Goal: Task Accomplishment & Management: Use online tool/utility

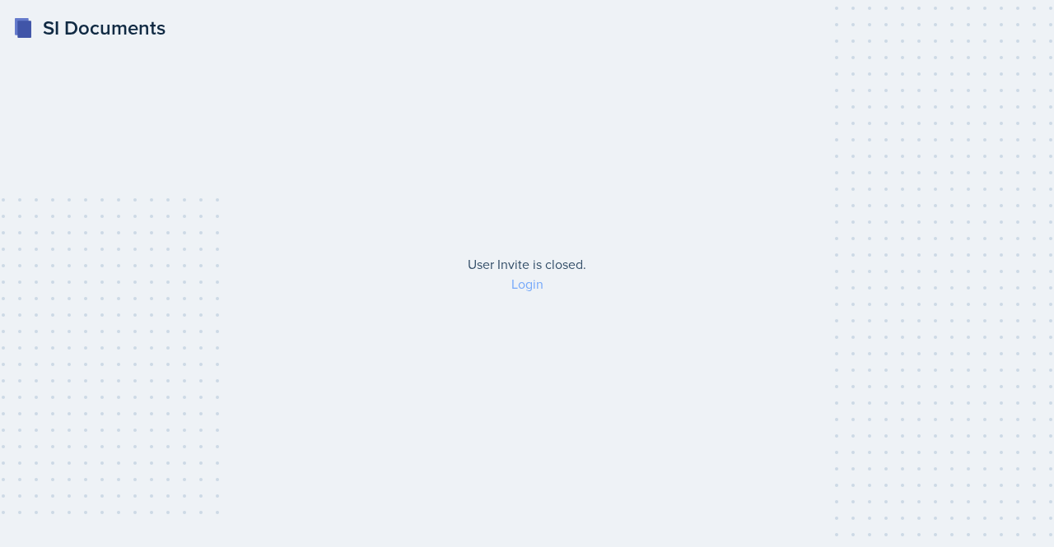
click at [538, 287] on link "Login" at bounding box center [527, 284] width 32 height 18
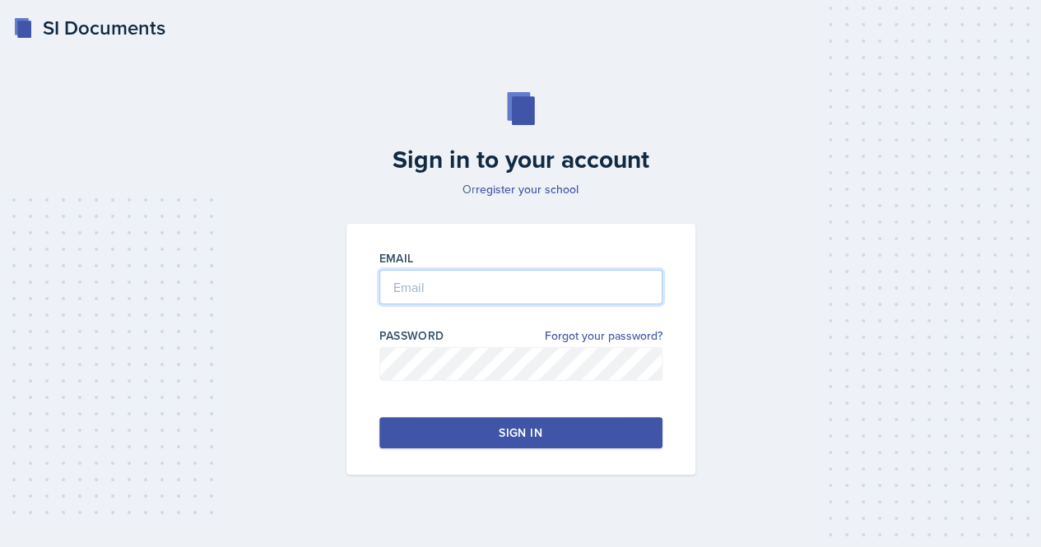
click at [538, 287] on input "email" at bounding box center [520, 287] width 283 height 35
type input "[EMAIL_ADDRESS][DOMAIN_NAME]"
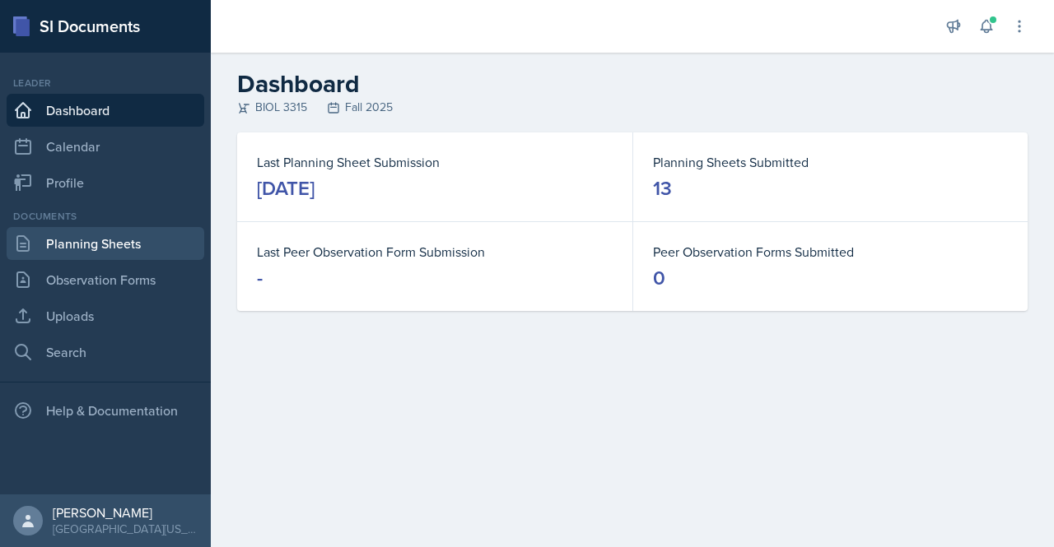
click at [94, 243] on link "Planning Sheets" at bounding box center [106, 243] width 198 height 33
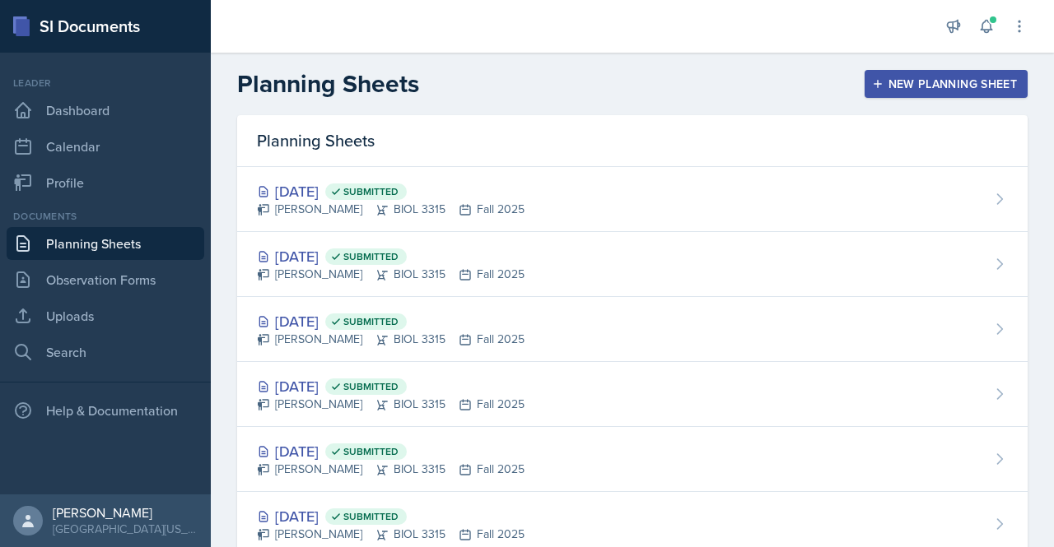
click at [886, 86] on div "New Planning Sheet" at bounding box center [946, 83] width 142 height 13
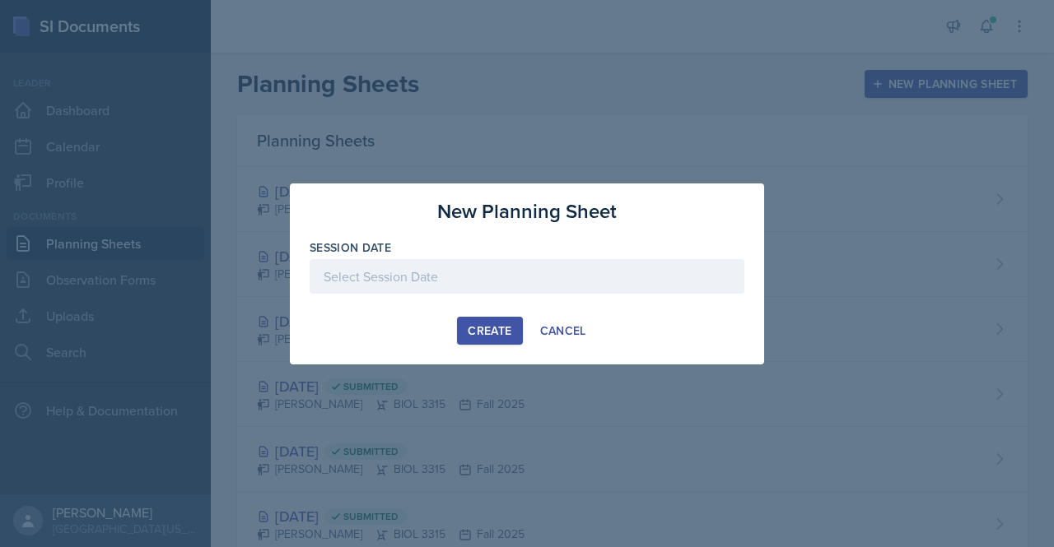
click at [476, 325] on div "Create" at bounding box center [489, 330] width 44 height 13
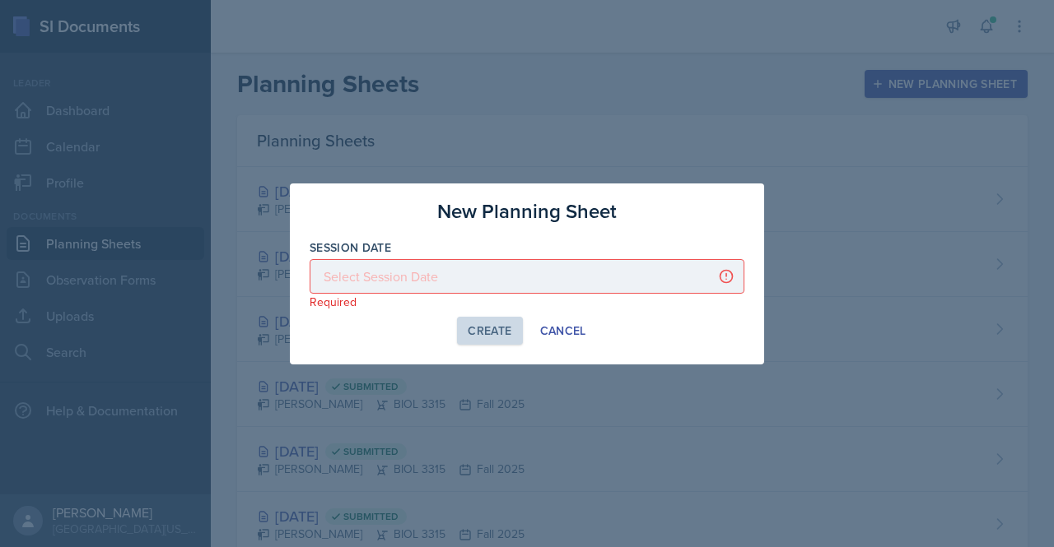
click at [497, 278] on div at bounding box center [526, 276] width 435 height 35
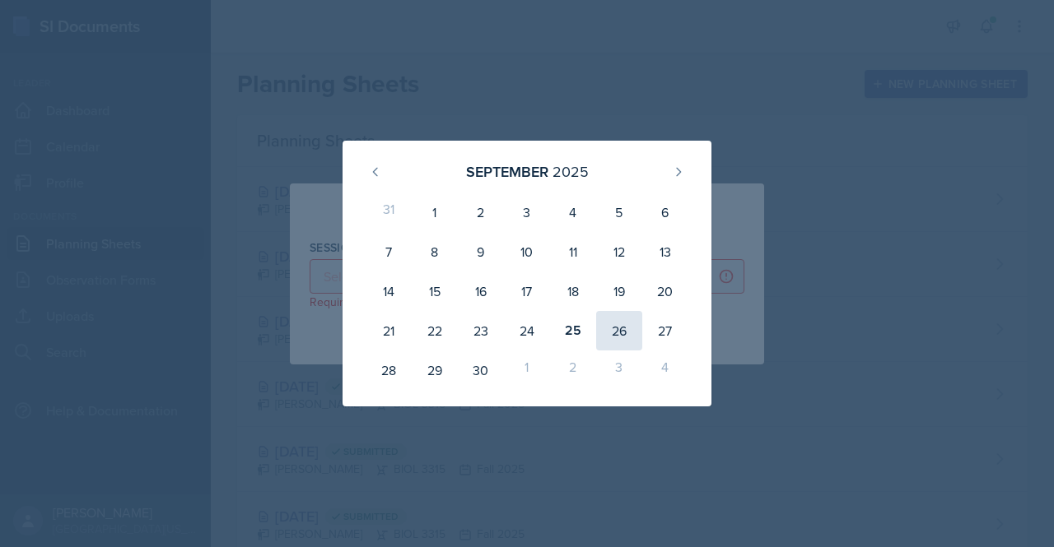
click at [612, 319] on div "26" at bounding box center [619, 331] width 46 height 40
type input "[DATE]"
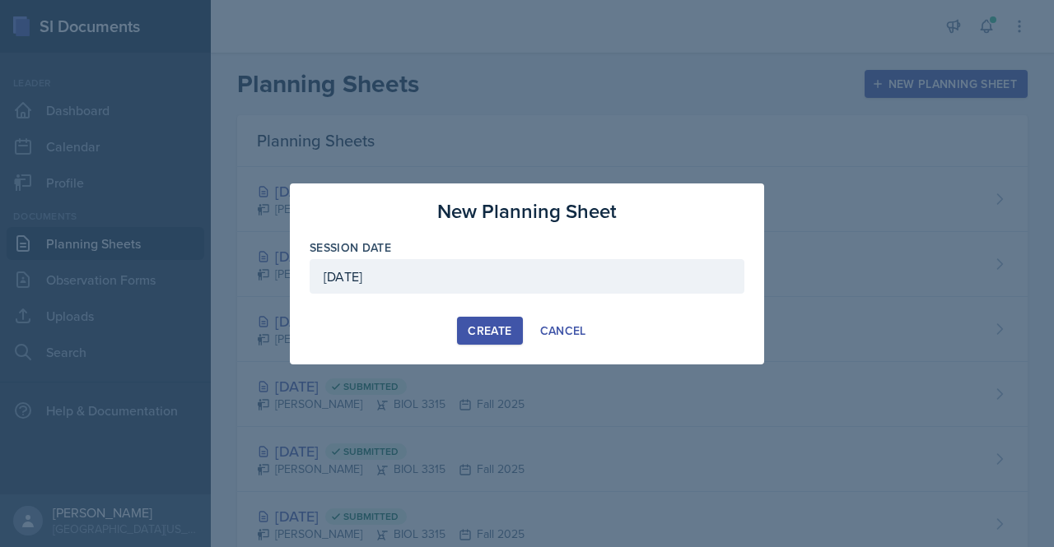
click at [504, 324] on div "Create" at bounding box center [489, 330] width 44 height 13
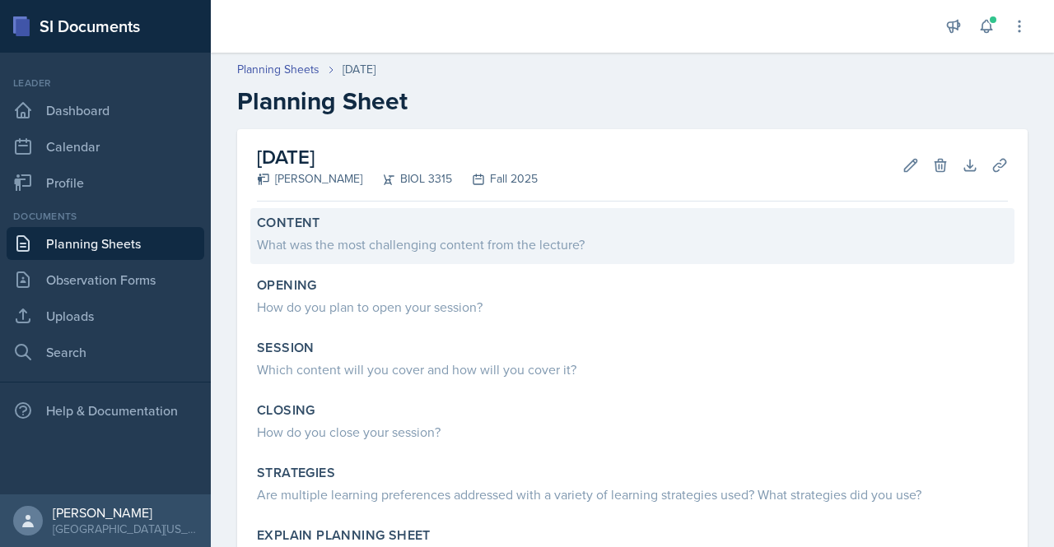
click at [444, 240] on div "What was the most challenging content from the lecture?" at bounding box center [632, 245] width 751 height 20
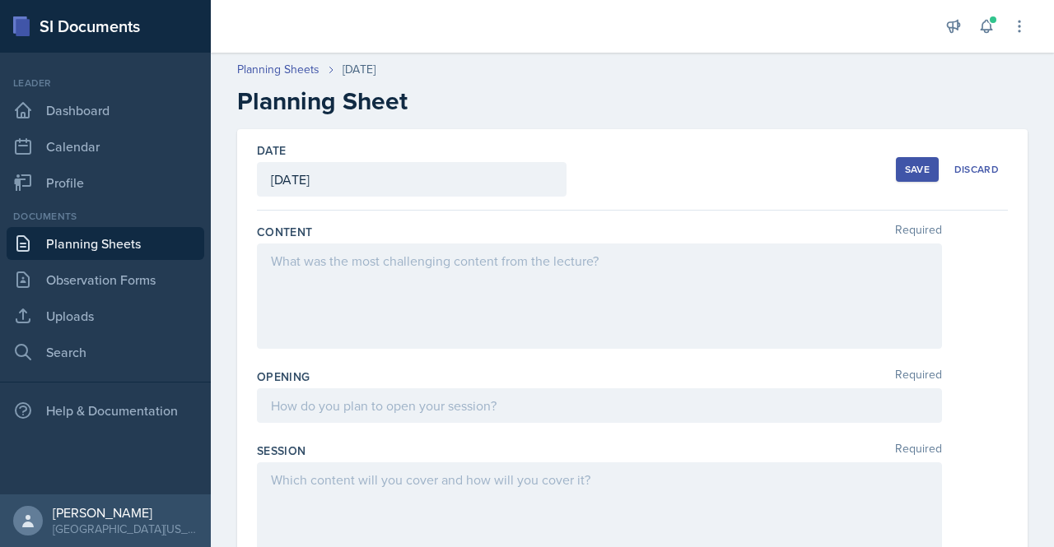
click at [421, 272] on div at bounding box center [599, 296] width 685 height 105
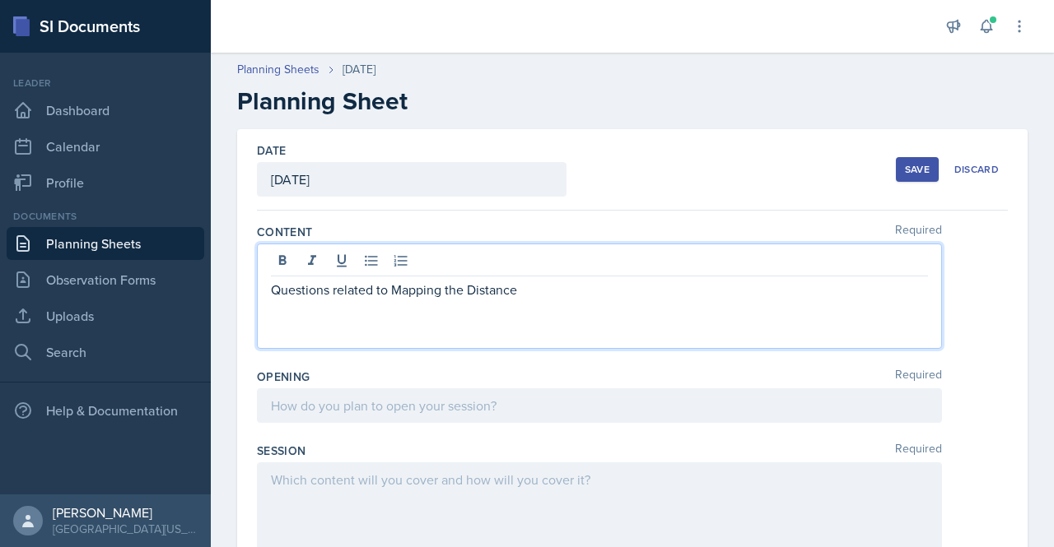
click at [533, 294] on p "Questions related to Mapping the Distance" at bounding box center [599, 290] width 657 height 20
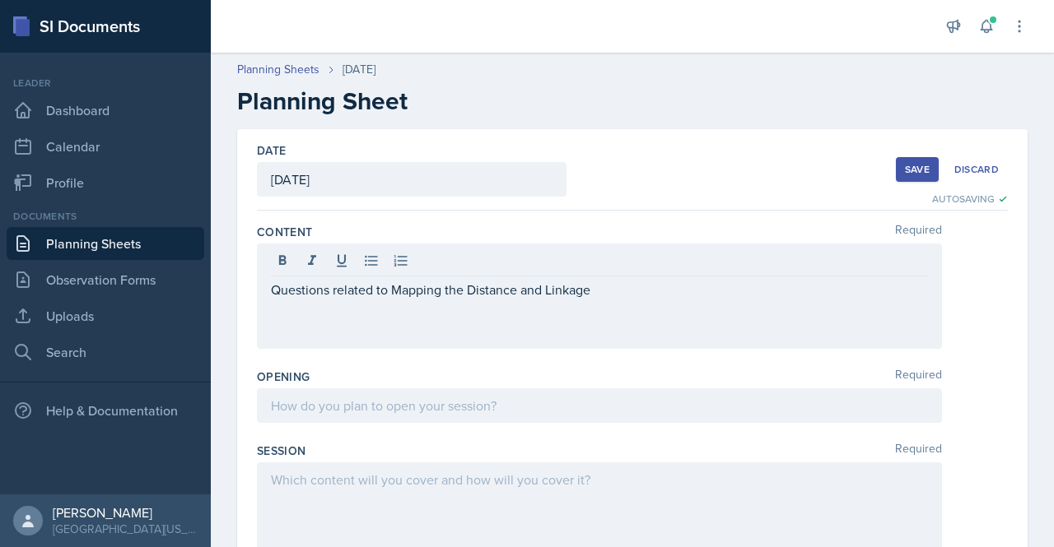
click at [356, 417] on div at bounding box center [599, 405] width 685 height 35
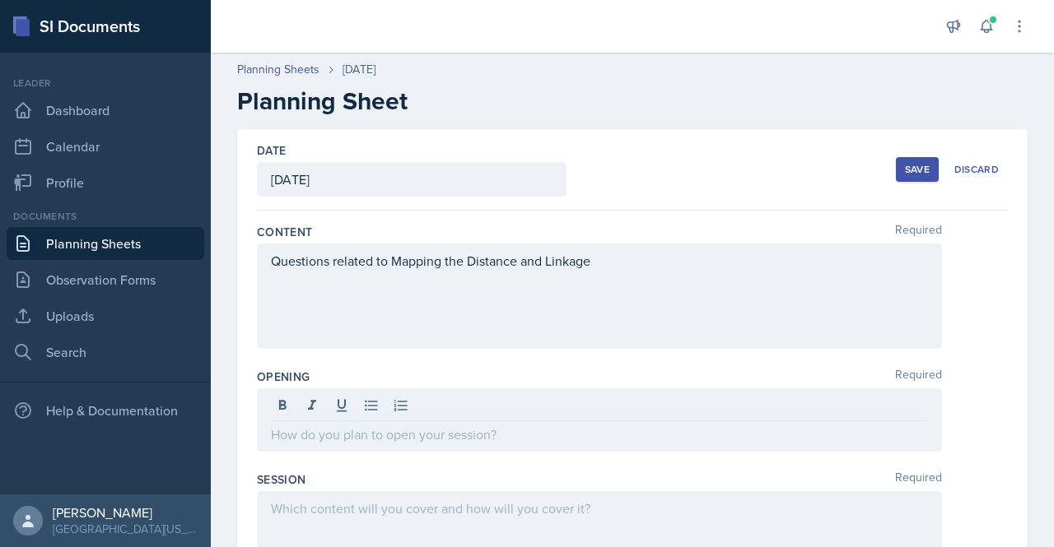
click at [299, 443] on div at bounding box center [599, 419] width 685 height 63
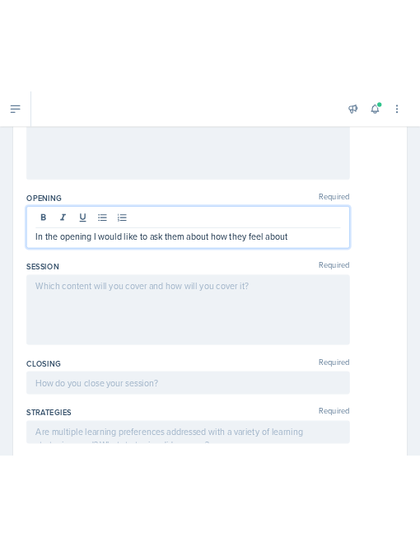
scroll to position [219, 0]
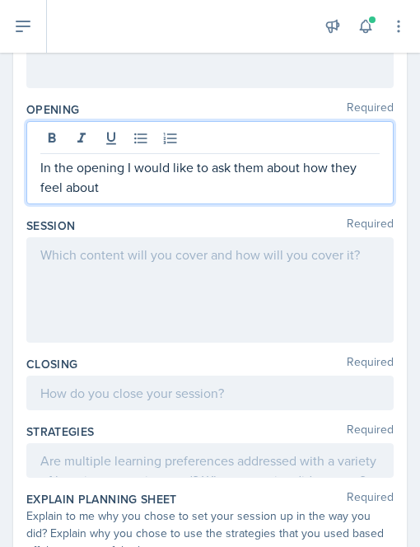
drag, startPoint x: 41, startPoint y: 163, endPoint x: 102, endPoint y: 193, distance: 68.1
click at [102, 193] on p "In the opening I would like to ask them about how they feel about" at bounding box center [209, 177] width 339 height 40
copy p "In the opening I would like to ask them about how they feel about"
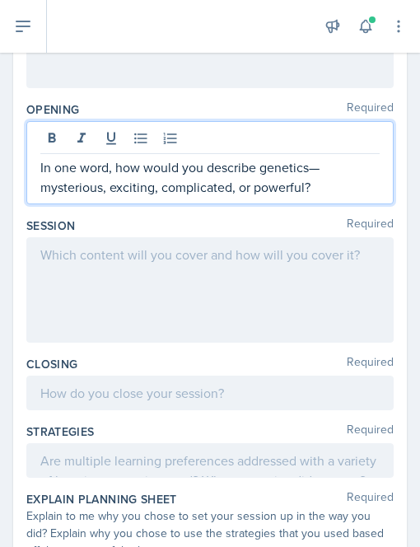
click at [40, 170] on p "In one word, how would you describe genetics—mysterious, exciting, complicated,…" at bounding box center [209, 177] width 339 height 40
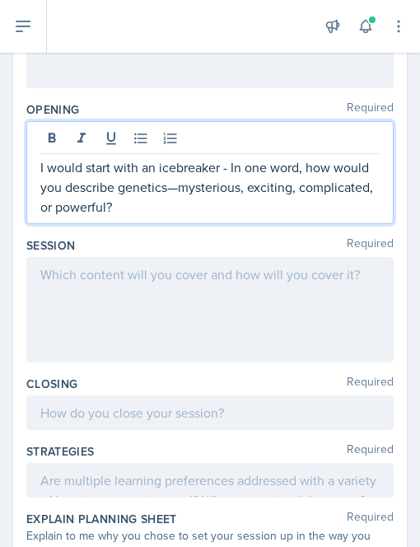
click at [215, 188] on p "I would start with an icebreaker - In one word, how would you describe genetics…" at bounding box center [209, 186] width 339 height 59
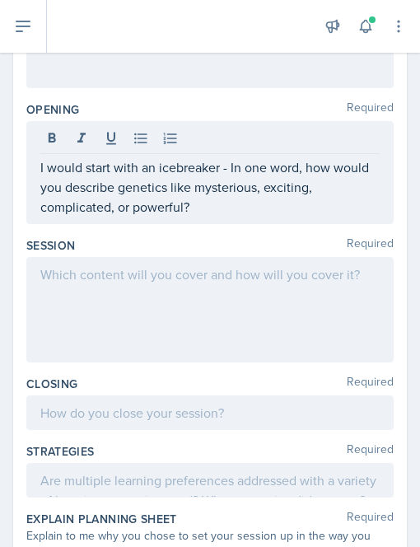
click at [117, 292] on div at bounding box center [209, 309] width 367 height 105
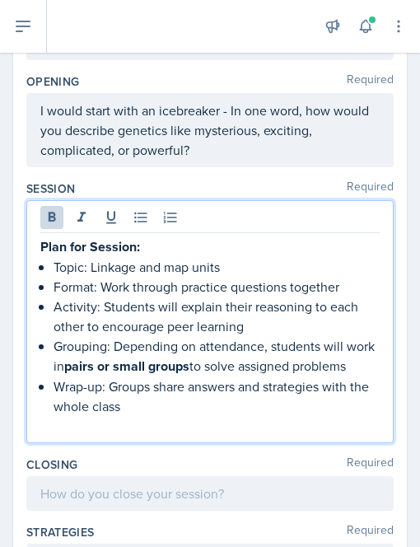
click at [41, 247] on strong "Plan for Session:" at bounding box center [90, 246] width 100 height 19
click at [151, 248] on strong "I would like to plan for Session:" at bounding box center [132, 246] width 184 height 19
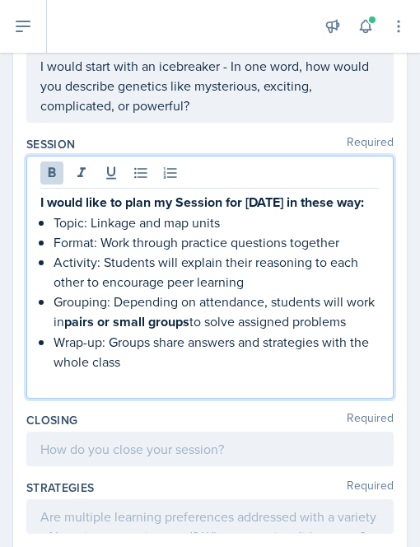
scroll to position [293, 0]
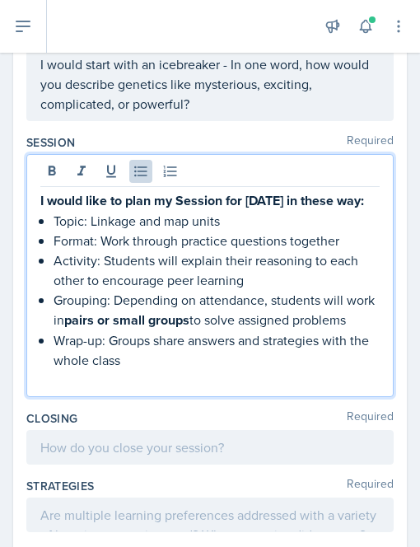
click at [91, 230] on p "Topic: Linkage and map units" at bounding box center [216, 221] width 326 height 20
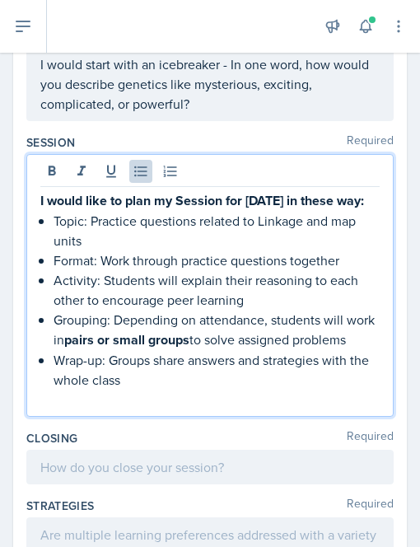
click at [249, 309] on p "Activity: Students will explain their reasoning to each other to encourage peer…" at bounding box center [216, 290] width 326 height 40
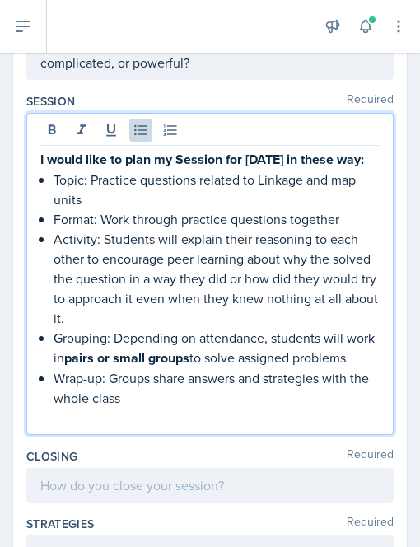
scroll to position [336, 0]
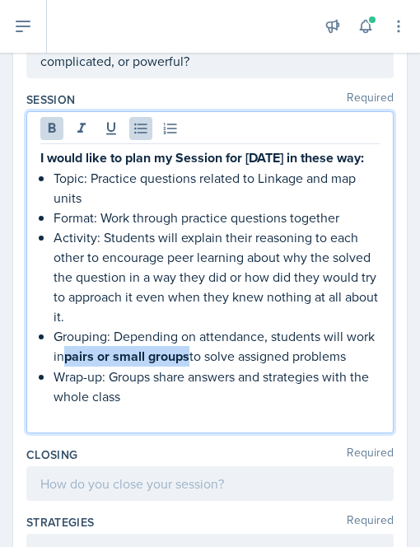
drag, startPoint x: 101, startPoint y: 374, endPoint x: 222, endPoint y: 376, distance: 121.0
click at [189, 365] on strong "pairs or small groups" at bounding box center [126, 356] width 125 height 19
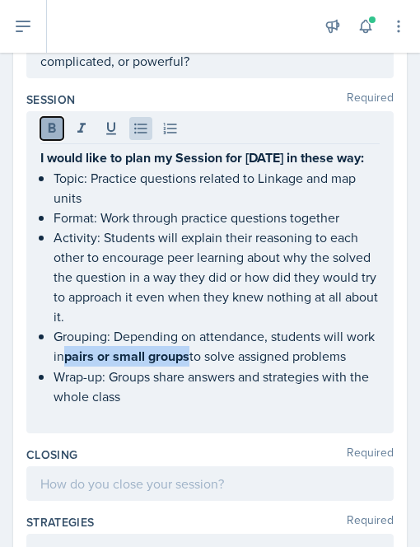
click at [54, 123] on icon at bounding box center [52, 128] width 7 height 10
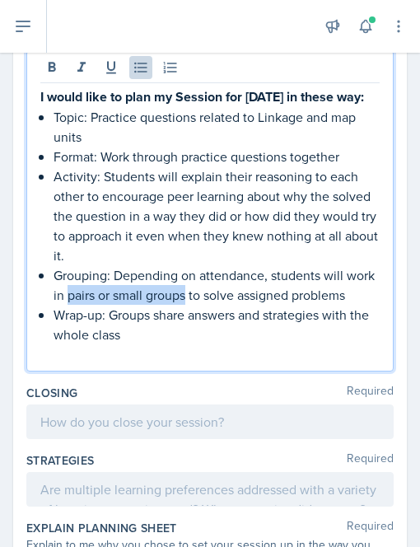
scroll to position [425, 0]
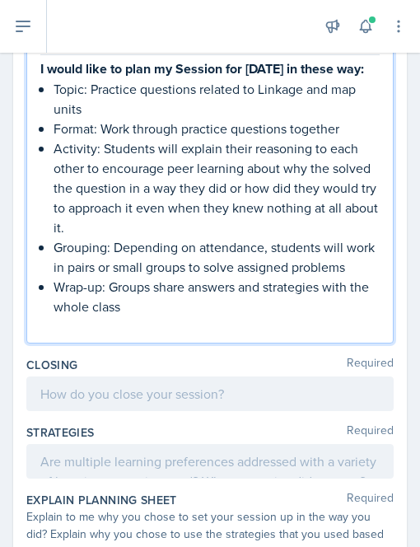
click at [124, 336] on p at bounding box center [209, 326] width 339 height 20
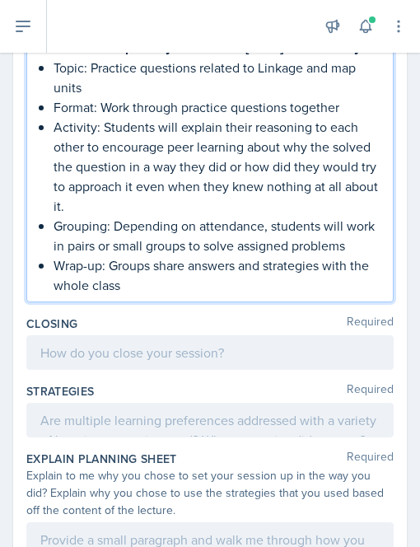
scroll to position [453, 0]
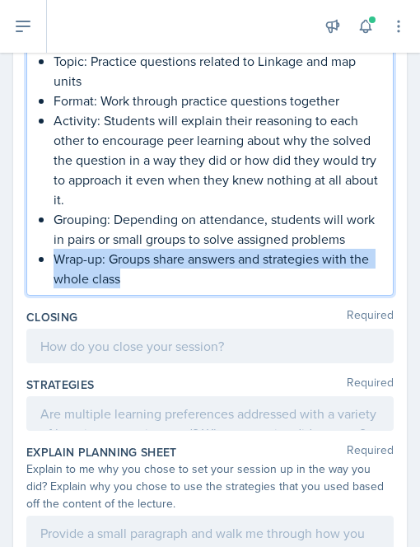
drag, startPoint x: 155, startPoint y: 322, endPoint x: 54, endPoint y: 295, distance: 104.0
click at [54, 288] on p "Wrap-up: Groups share answers and strategies with the whole class" at bounding box center [216, 269] width 326 height 40
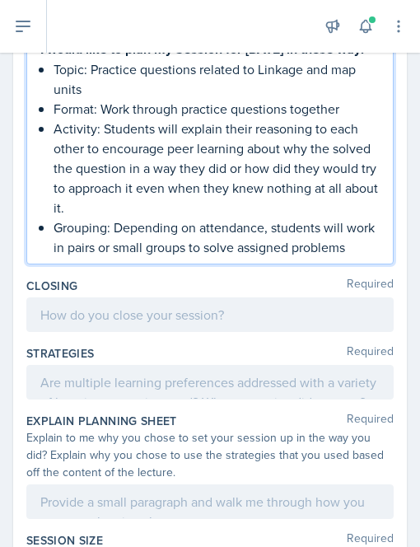
scroll to position [446, 0]
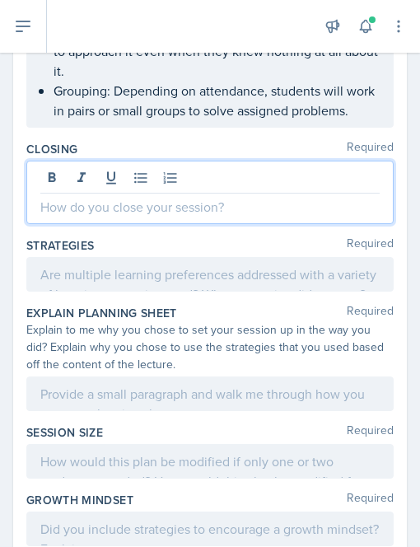
click at [85, 216] on p at bounding box center [209, 207] width 339 height 20
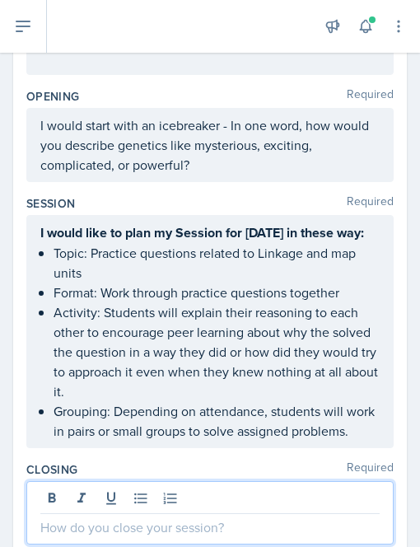
scroll to position [261, 0]
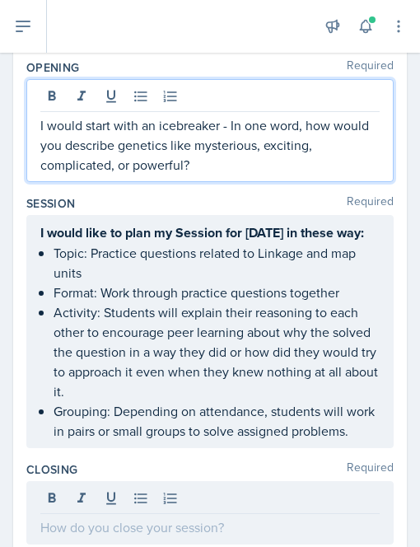
click at [227, 166] on p "I would start with an icebreaker - In one word, how would you describe genetics…" at bounding box center [209, 144] width 339 height 59
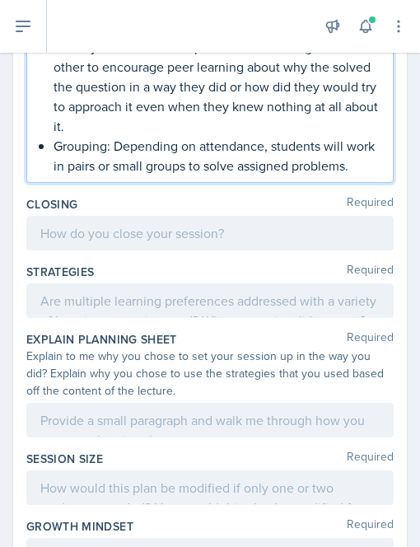
click at [121, 175] on p "Grouping: Depending on attendance, students will work in pairs or small groups …" at bounding box center [216, 156] width 326 height 40
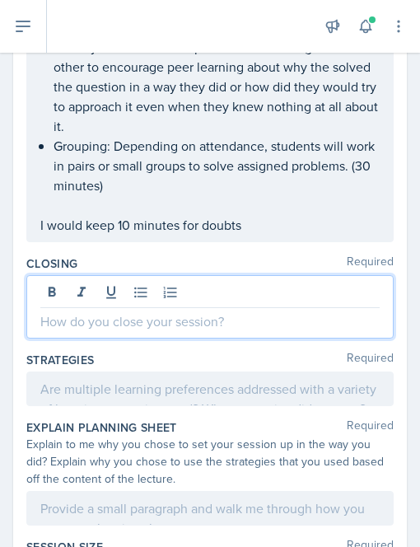
click at [58, 312] on div at bounding box center [209, 306] width 367 height 63
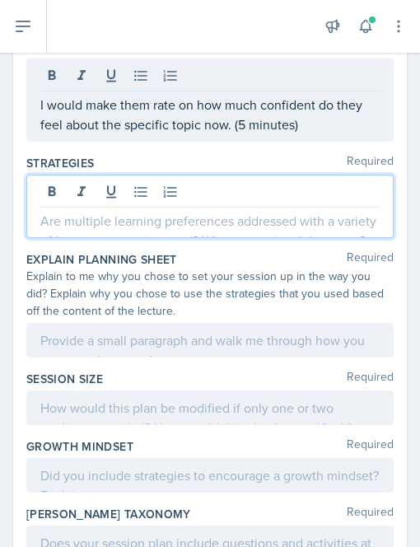
click at [77, 230] on p at bounding box center [209, 221] width 339 height 20
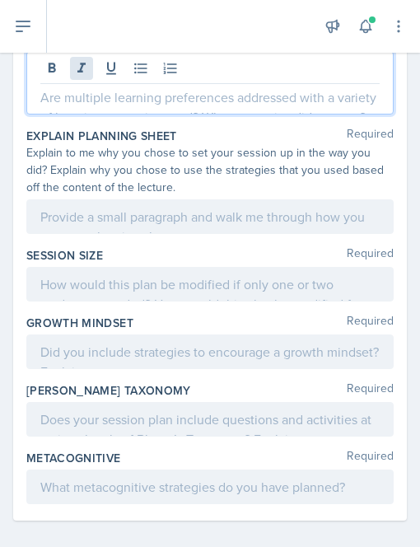
scroll to position [772, 0]
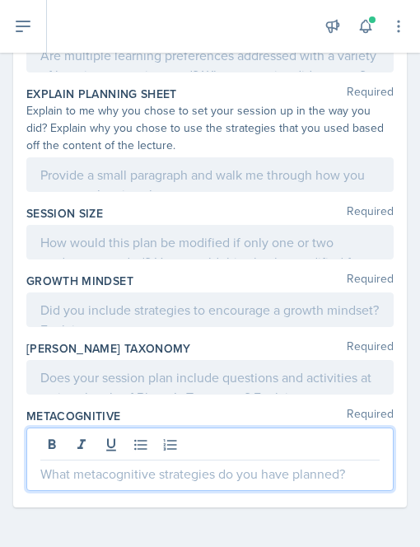
click at [79, 464] on p at bounding box center [209, 473] width 339 height 20
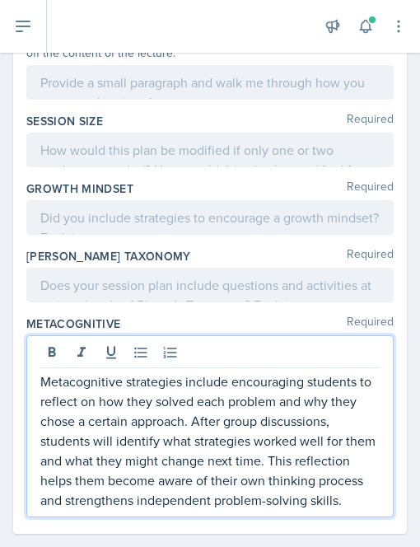
scroll to position [974, 0]
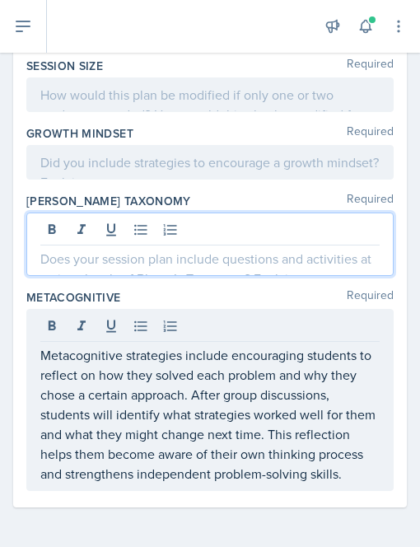
click at [246, 249] on div at bounding box center [209, 243] width 367 height 63
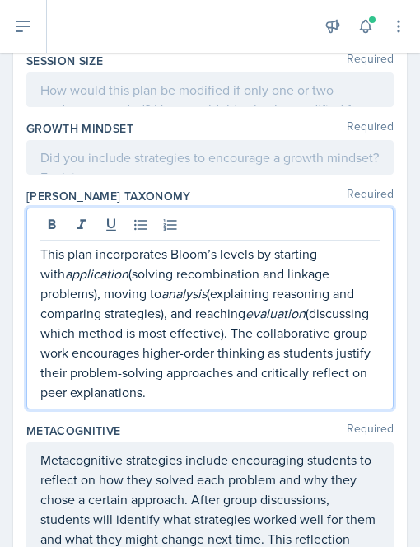
scroll to position [1002, 0]
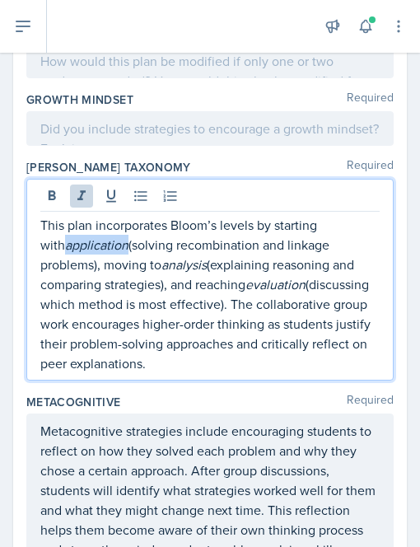
drag, startPoint x: 42, startPoint y: 261, endPoint x: 105, endPoint y: 261, distance: 62.6
click at [105, 261] on p "This plan incorporates Bloom’s levels by starting with application (solving rec…" at bounding box center [209, 294] width 339 height 158
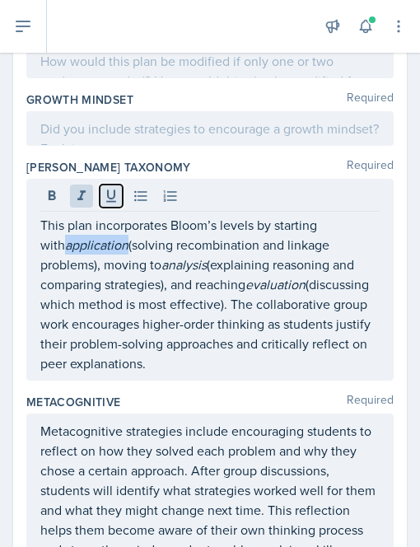
click at [114, 201] on button at bounding box center [111, 195] width 23 height 23
click at [74, 204] on icon at bounding box center [81, 196] width 16 height 16
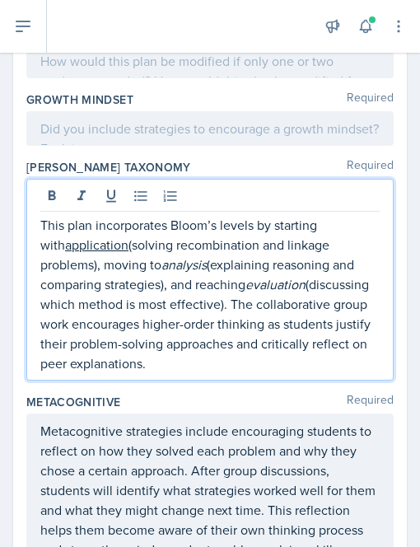
click at [154, 286] on p "This plan incorporates Bloom’s levels by starting with application (solving rec…" at bounding box center [209, 294] width 339 height 158
drag, startPoint x: 167, startPoint y: 285, endPoint x: 207, endPoint y: 281, distance: 40.5
click at [207, 273] on em "analysis" at bounding box center [183, 264] width 45 height 18
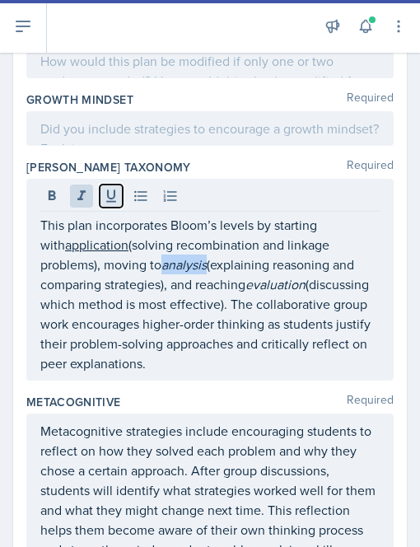
click at [110, 204] on icon at bounding box center [111, 196] width 16 height 16
click at [84, 204] on icon at bounding box center [81, 196] width 16 height 16
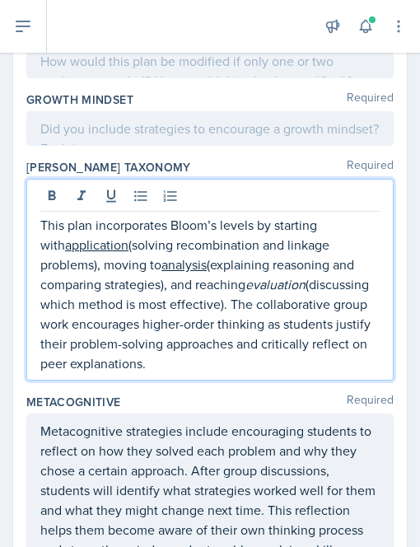
click at [123, 358] on p "This plan incorporates Bloom’s levels by starting with application (solving rec…" at bounding box center [209, 294] width 339 height 158
drag, startPoint x: 254, startPoint y: 302, endPoint x: 309, endPoint y: 301, distance: 56.0
click at [309, 301] on p "This plan incorporates Bloom’s levels by starting with application (solving rec…" at bounding box center [209, 294] width 339 height 158
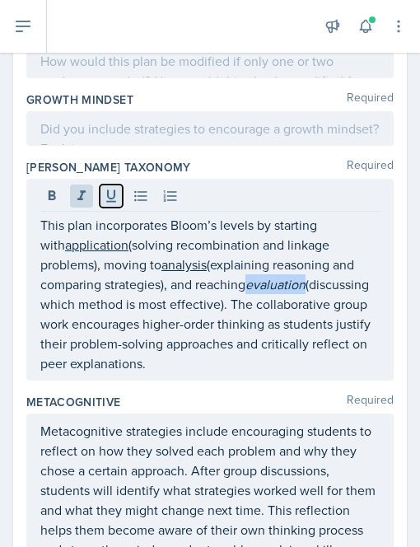
click at [107, 204] on icon at bounding box center [111, 196] width 16 height 16
click at [81, 200] on icon at bounding box center [81, 195] width 8 height 10
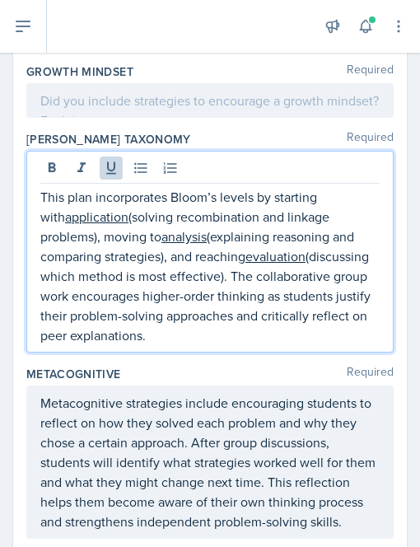
scroll to position [1031, 0]
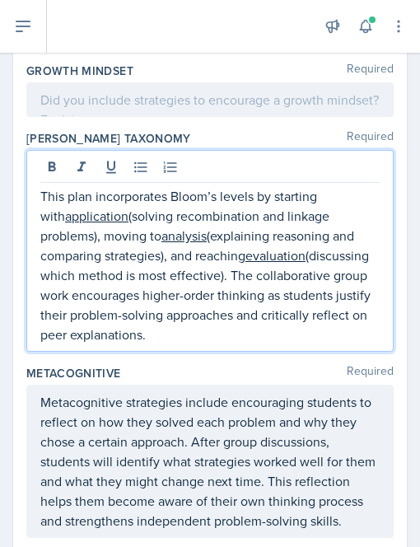
click at [202, 303] on p "This plan incorporates Bloom’s levels by starting with application (solving rec…" at bounding box center [209, 265] width 339 height 158
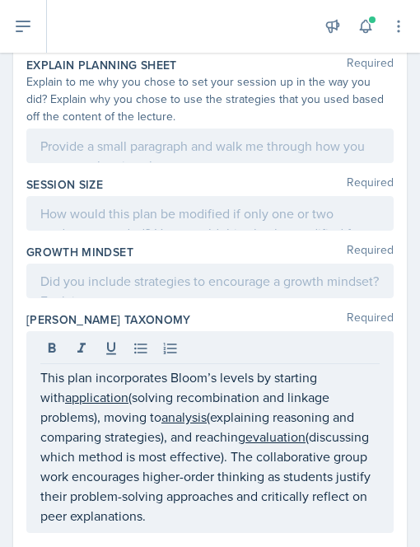
scroll to position [879, 0]
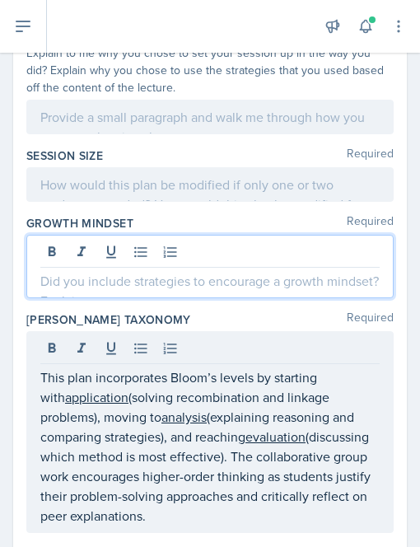
click at [79, 290] on p at bounding box center [209, 281] width 339 height 20
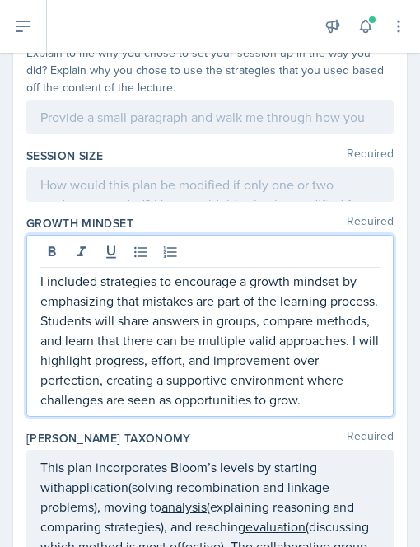
click at [142, 380] on p "I included strategies to encourage a growth mindset by emphasizing that mistake…" at bounding box center [209, 340] width 339 height 138
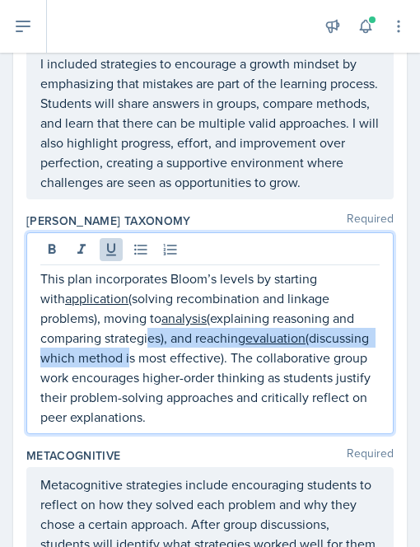
drag, startPoint x: 142, startPoint y: 380, endPoint x: 193, endPoint y: 400, distance: 55.5
click at [193, 400] on p "This plan incorporates Bloom’s levels by starting with application (solving rec…" at bounding box center [209, 347] width 339 height 158
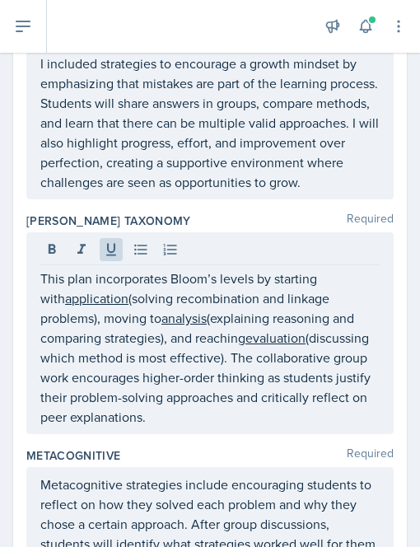
click at [232, 199] on div "I included strategies to encourage a growth mindset by emphasizing that mistake…" at bounding box center [209, 122] width 367 height 153
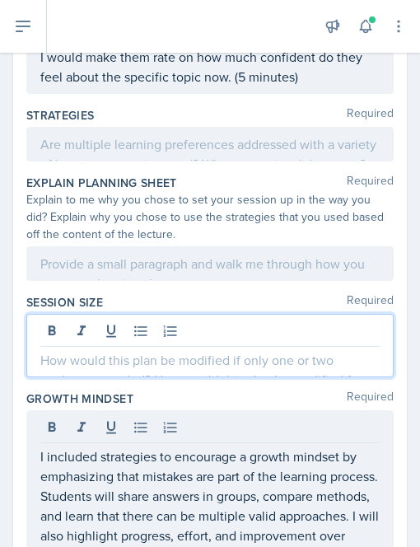
scroll to position [761, 0]
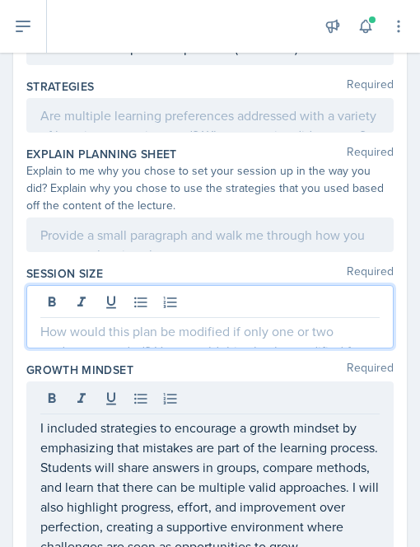
click at [69, 341] on p at bounding box center [209, 331] width 339 height 20
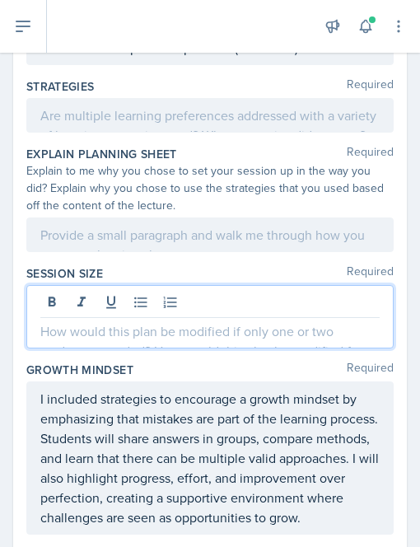
paste div
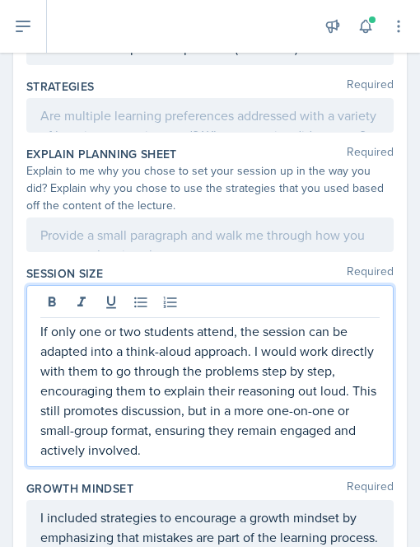
click at [197, 365] on p "If only one or two students attend, the session can be adapted into a think-alo…" at bounding box center [209, 390] width 339 height 138
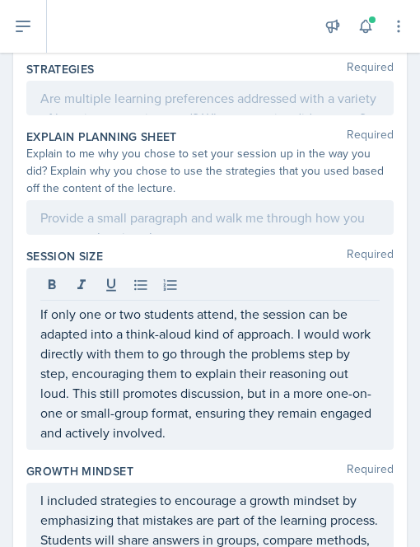
scroll to position [779, 0]
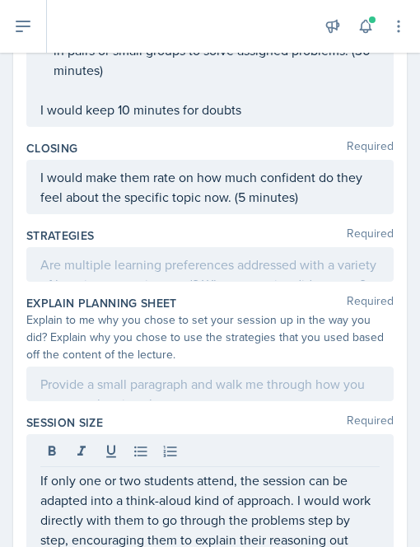
click at [92, 274] on p at bounding box center [209, 264] width 339 height 20
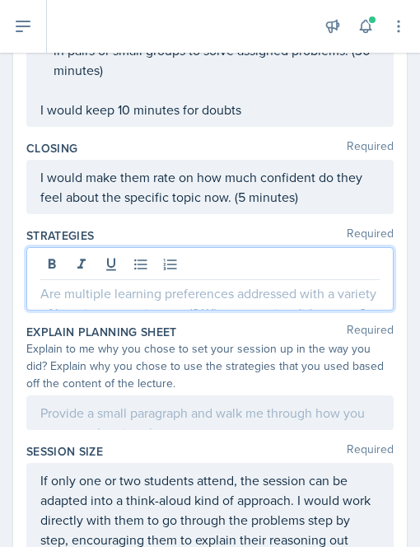
scroll to position [666, 0]
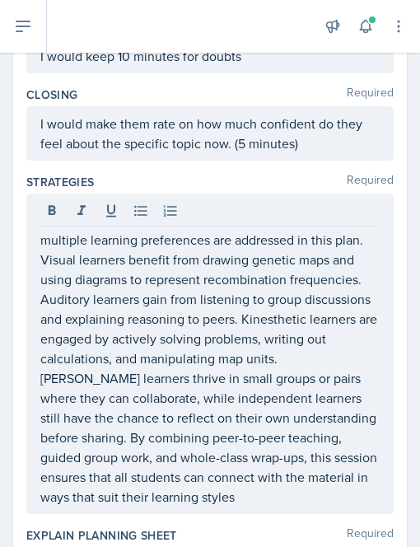
click at [36, 261] on div "multiple learning preferences are addressed in this plan. Visual learners benef…" at bounding box center [209, 353] width 367 height 320
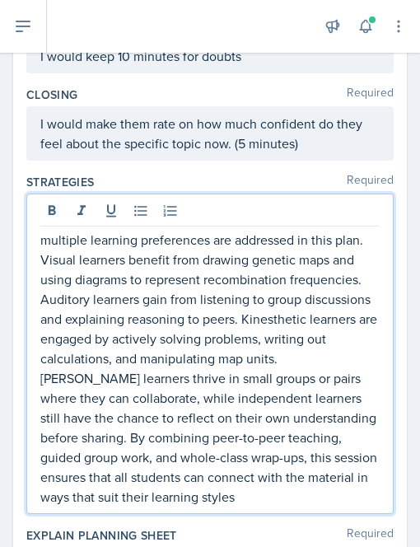
click at [48, 257] on p "multiple learning preferences are addressed in this plan. Visual learners benef…" at bounding box center [209, 368] width 339 height 277
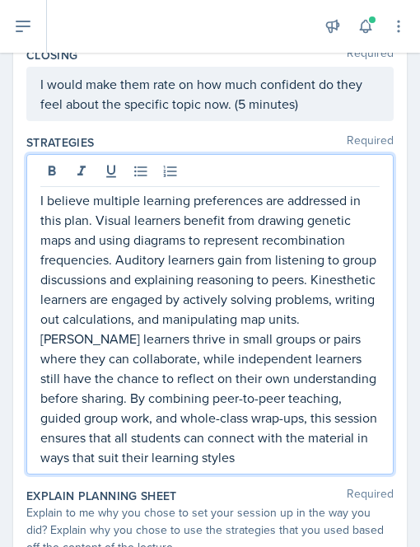
scroll to position [712, 0]
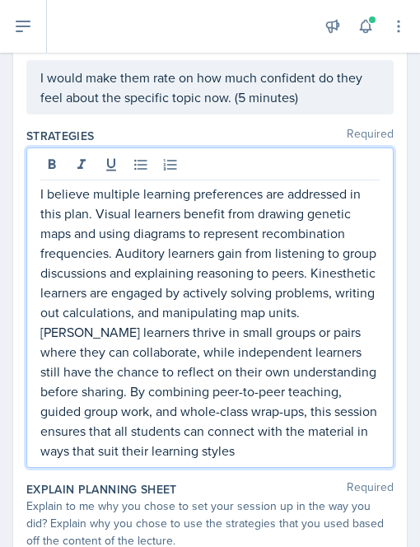
click at [336, 328] on p "I believe multiple learning preferences are addressed in this plan. Visual lear…" at bounding box center [209, 322] width 339 height 277
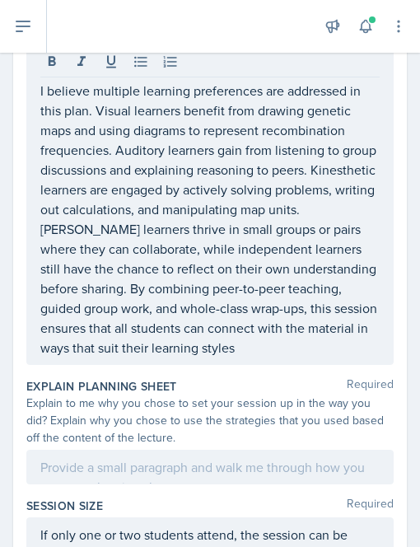
scroll to position [834, 0]
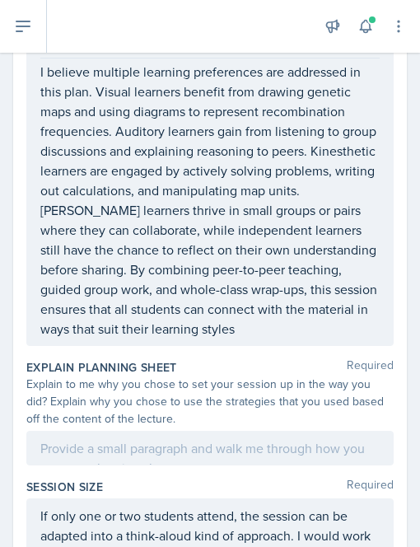
click at [85, 346] on div "I believe multiple learning preferences are addressed in this plan. Visual lear…" at bounding box center [209, 186] width 367 height 320
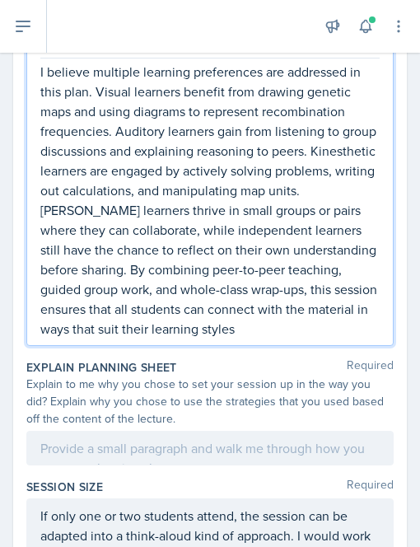
click at [230, 338] on p "I believe multiple learning preferences are addressed in this plan. Visual lear…" at bounding box center [209, 200] width 339 height 277
click at [176, 338] on p "I believe multiple learning preferences are addressed in this plan. Visual lear…" at bounding box center [209, 200] width 339 height 277
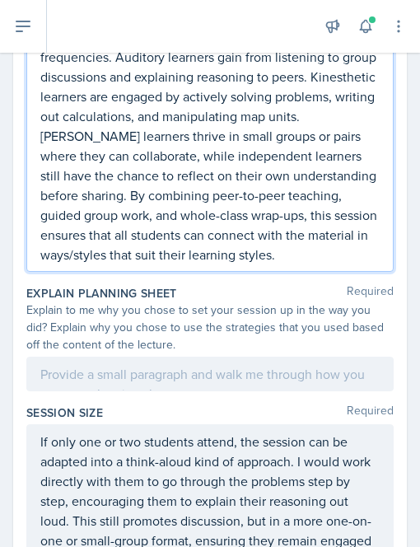
click at [123, 264] on p "I believe multiple learning preferences are addressed in this plan. Visual lear…" at bounding box center [209, 126] width 339 height 277
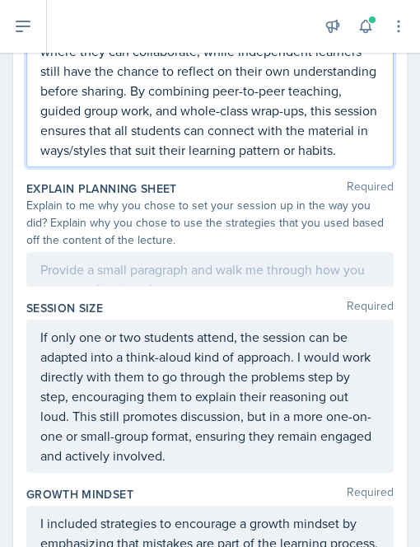
scroll to position [1013, 0]
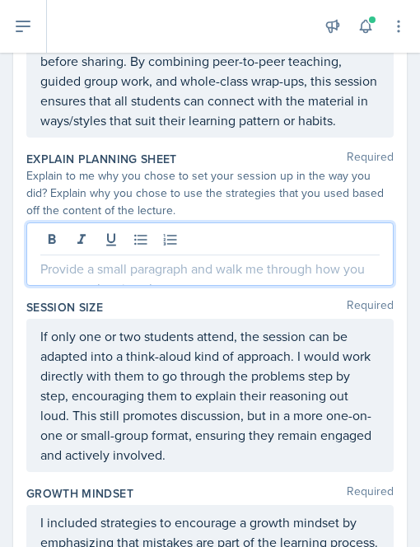
click at [86, 278] on p at bounding box center [209, 268] width 339 height 20
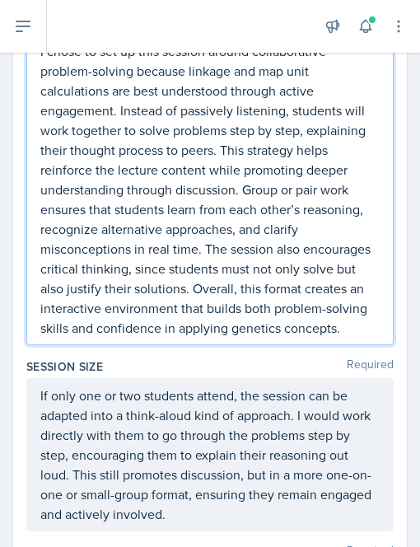
scroll to position [1248, 0]
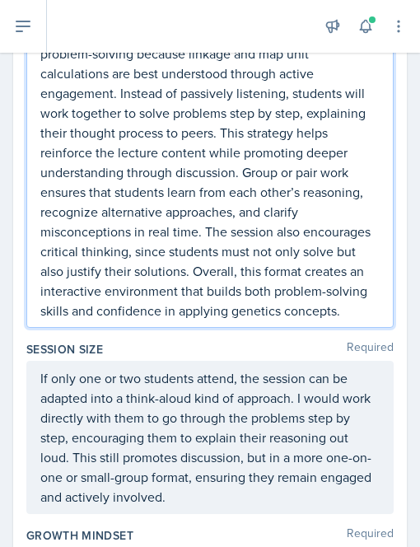
click at [244, 193] on p "I chose to set up this session around collaborative problem-solving because lin…" at bounding box center [209, 172] width 339 height 296
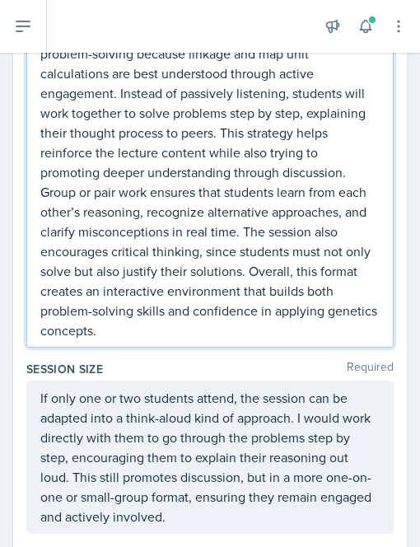
click at [101, 210] on p "I chose to set up this session around collaborative problem-solving because lin…" at bounding box center [209, 182] width 339 height 316
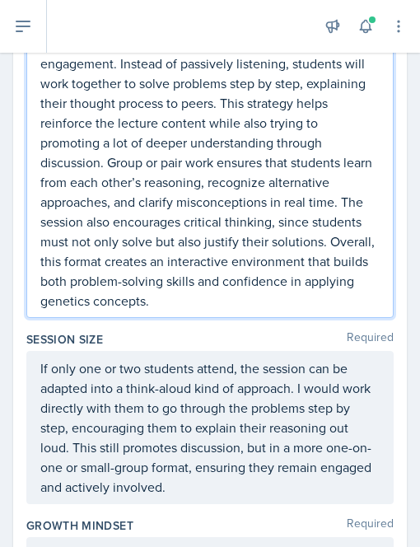
scroll to position [1291, 0]
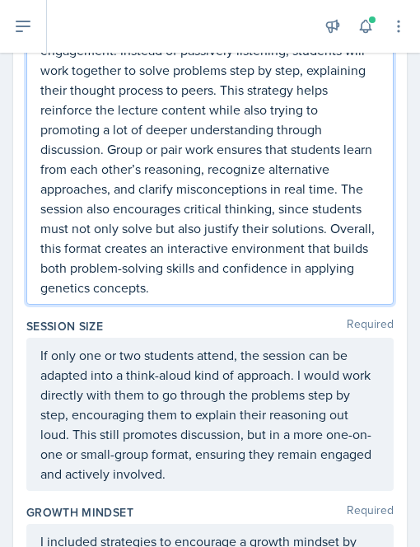
click at [147, 269] on p "I chose to set up this session around collaborative problem-solving because lin…" at bounding box center [209, 139] width 339 height 316
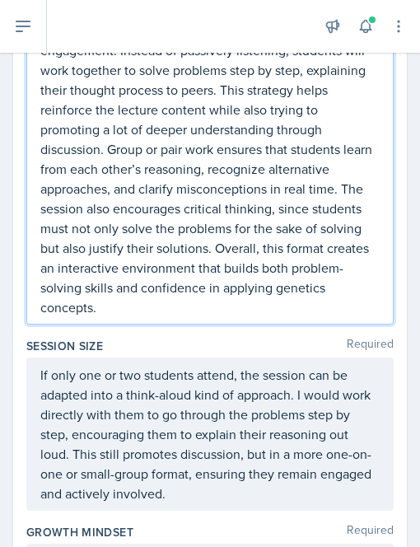
click at [207, 289] on p "I chose to set up this session around collaborative problem-solving because lin…" at bounding box center [209, 149] width 339 height 336
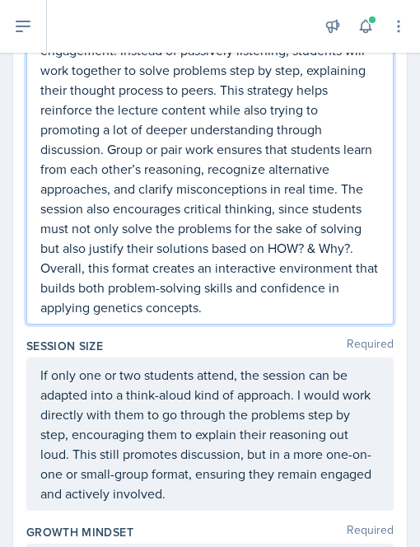
click at [350, 285] on p "I chose to set up this session around collaborative problem-solving because lin…" at bounding box center [209, 149] width 339 height 336
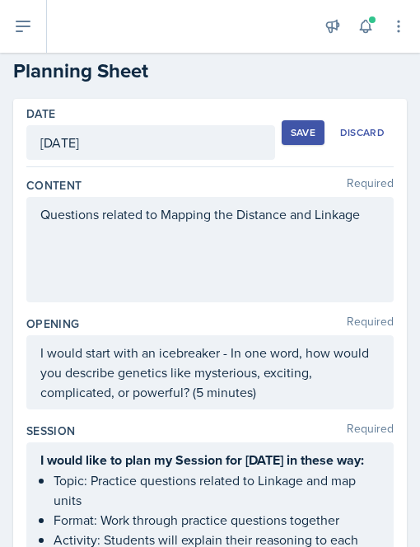
scroll to position [0, 0]
